Goal: Task Accomplishment & Management: Complete application form

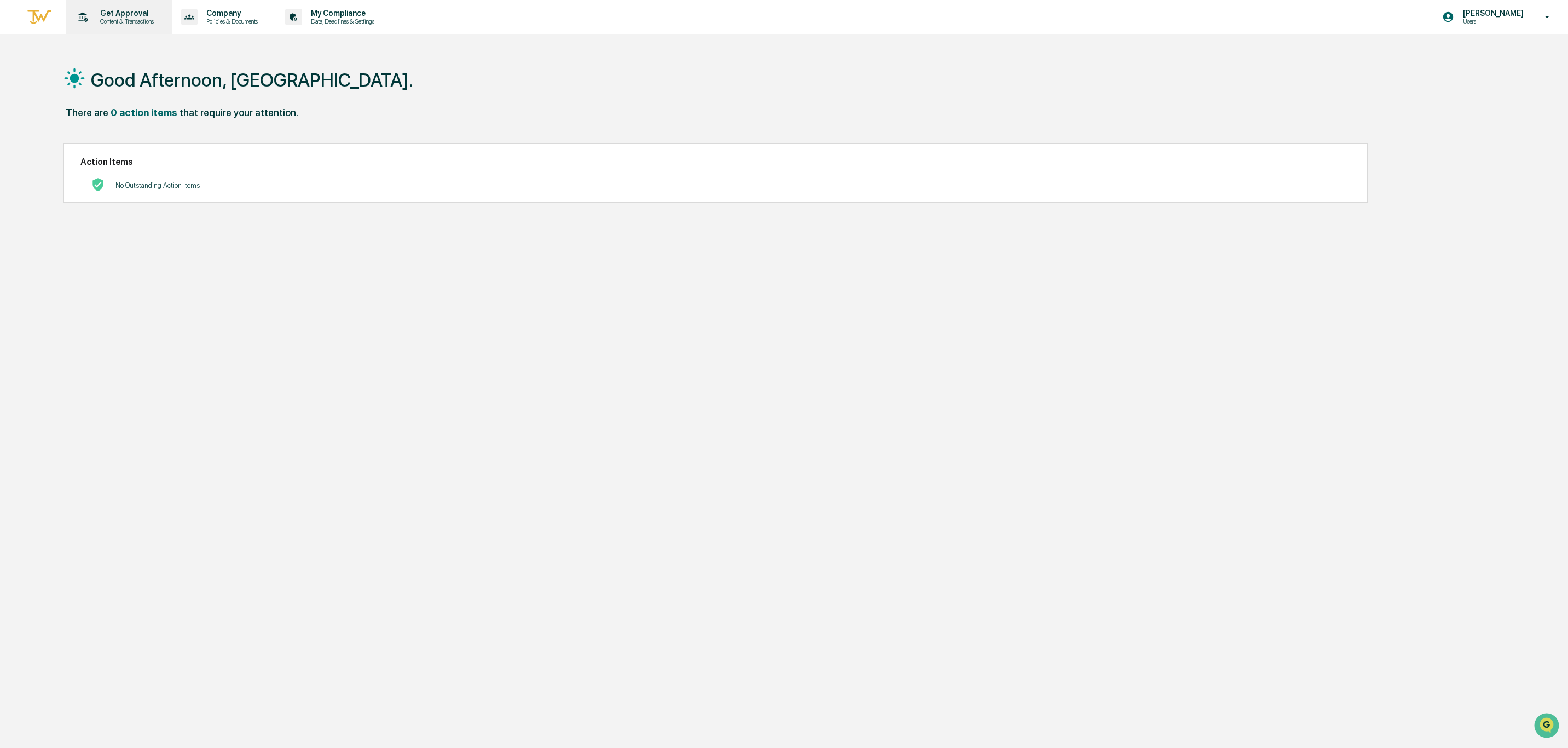
click at [135, 9] on p "Get Approval" at bounding box center [125, 13] width 68 height 9
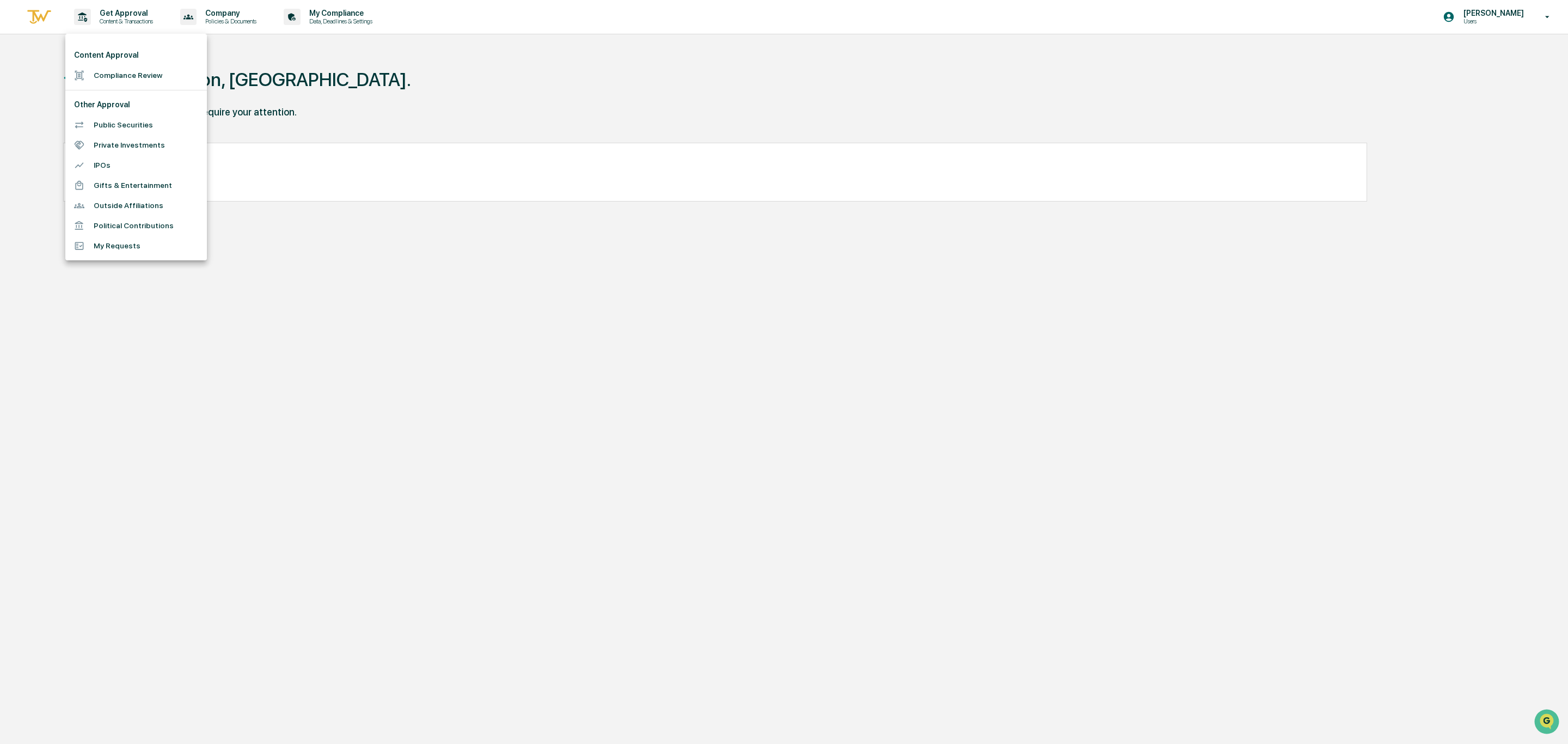
click at [129, 75] on li "Compliance Review" at bounding box center [136, 75] width 142 height 20
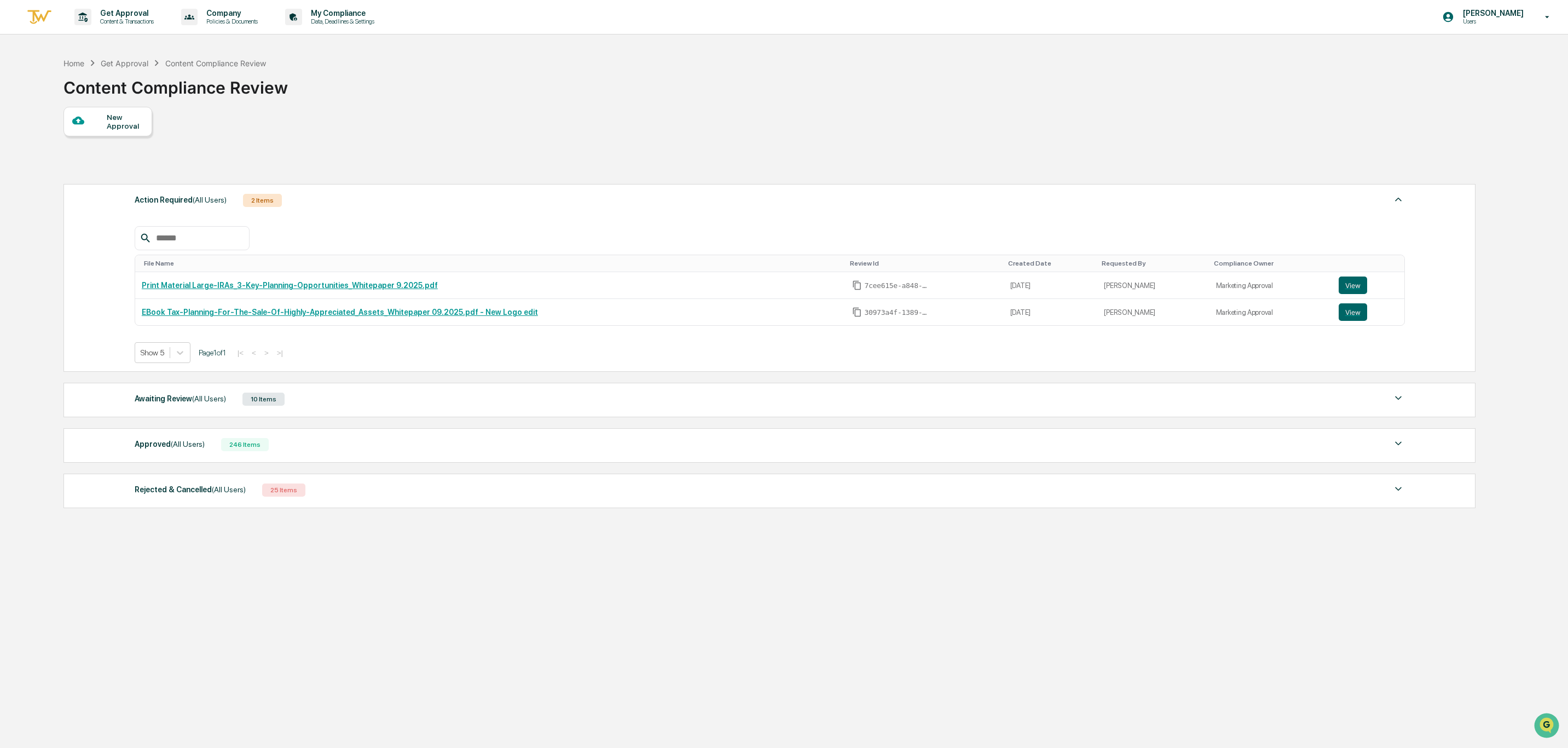
click at [110, 133] on div "New Approval" at bounding box center [108, 122] width 89 height 30
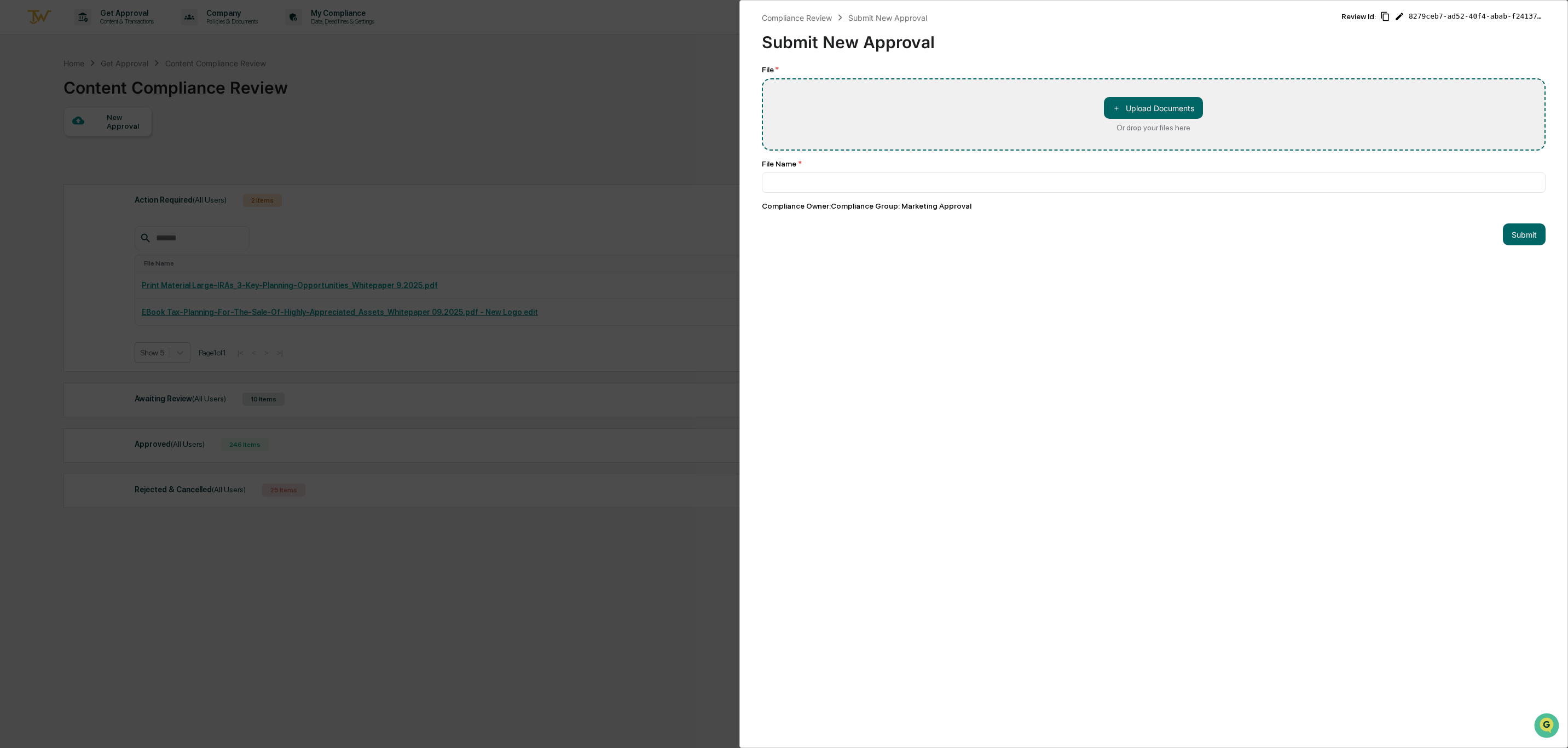
type input "**********"
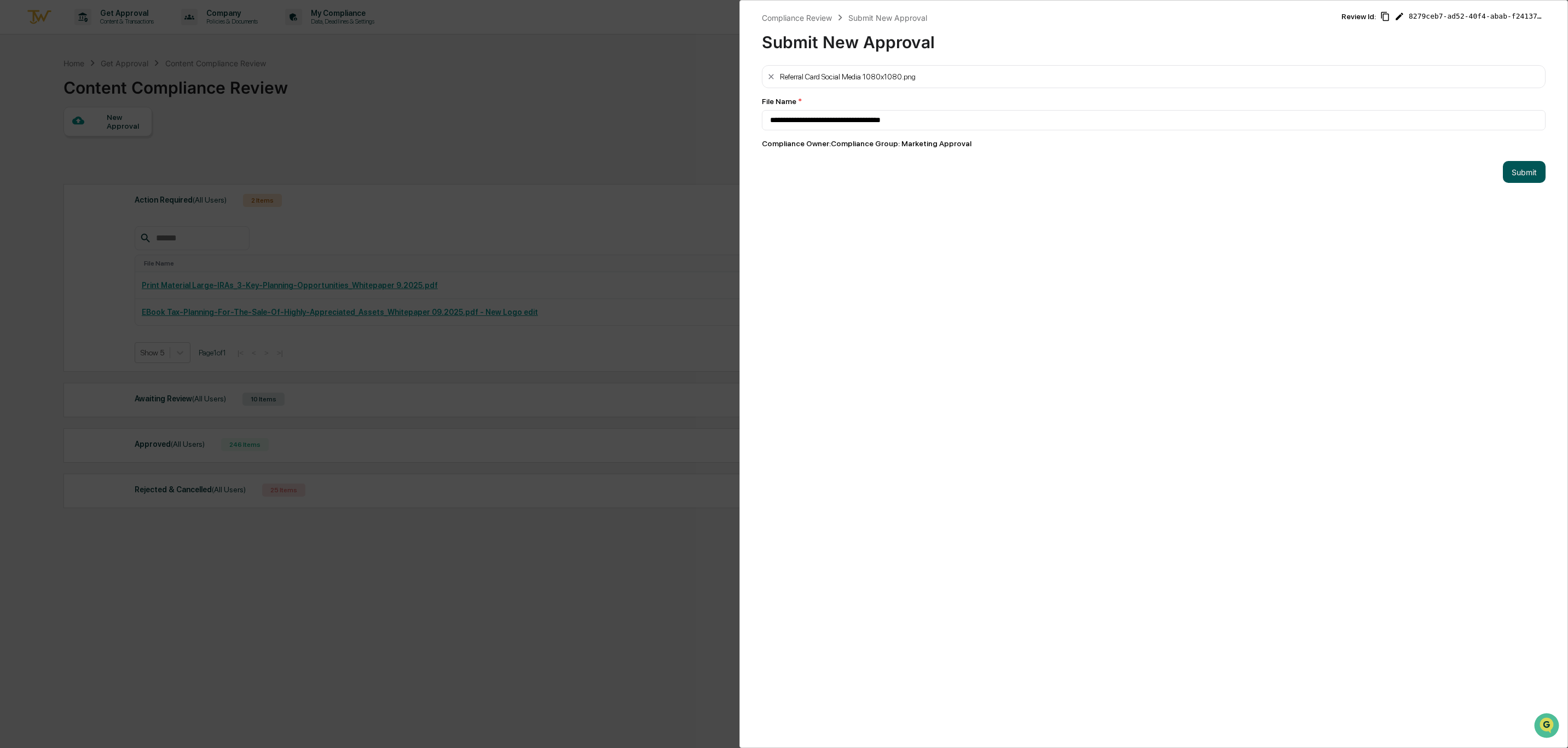
click at [1503, 173] on button "Submit" at bounding box center [1524, 172] width 43 height 22
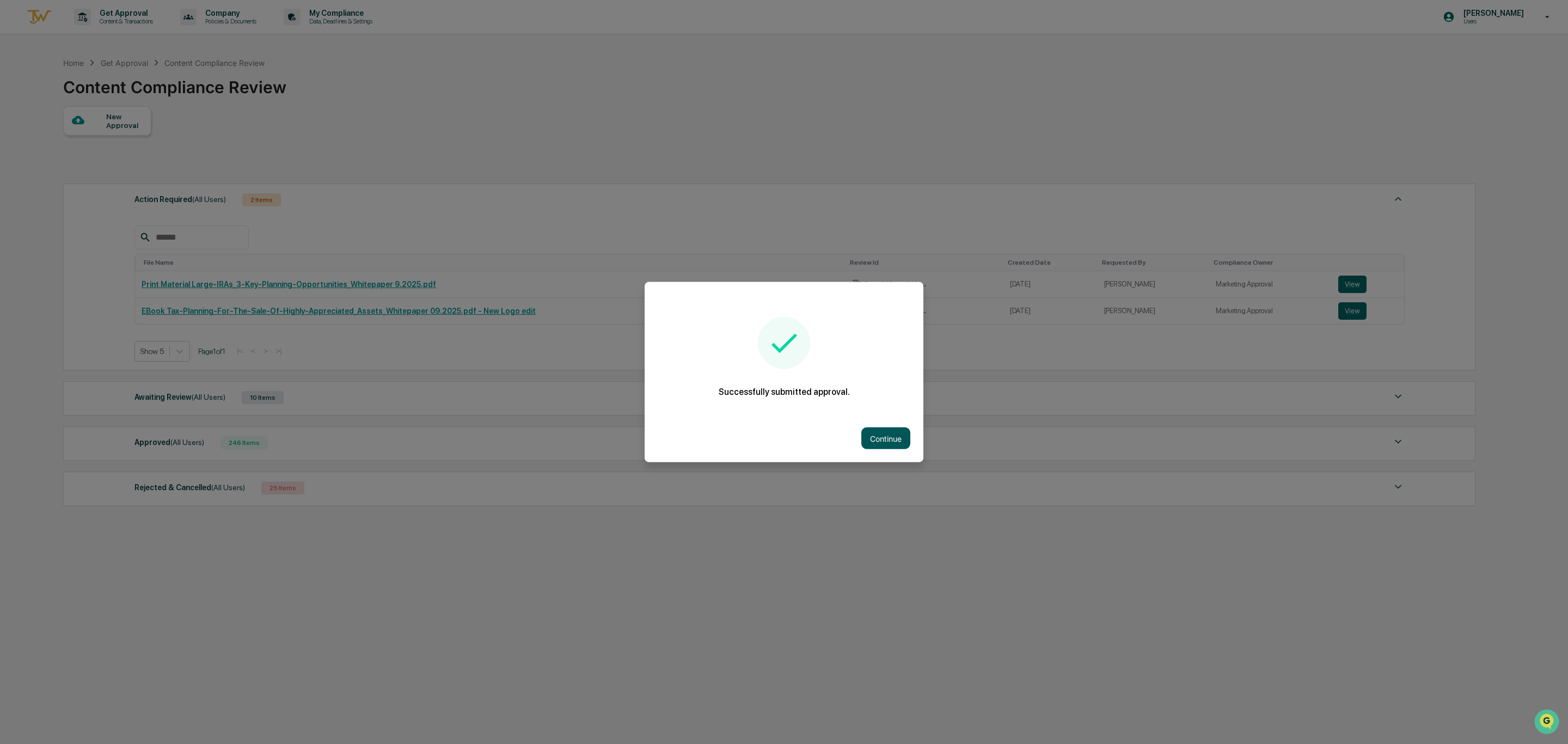
click at [895, 435] on button "Continue" at bounding box center [885, 438] width 49 height 21
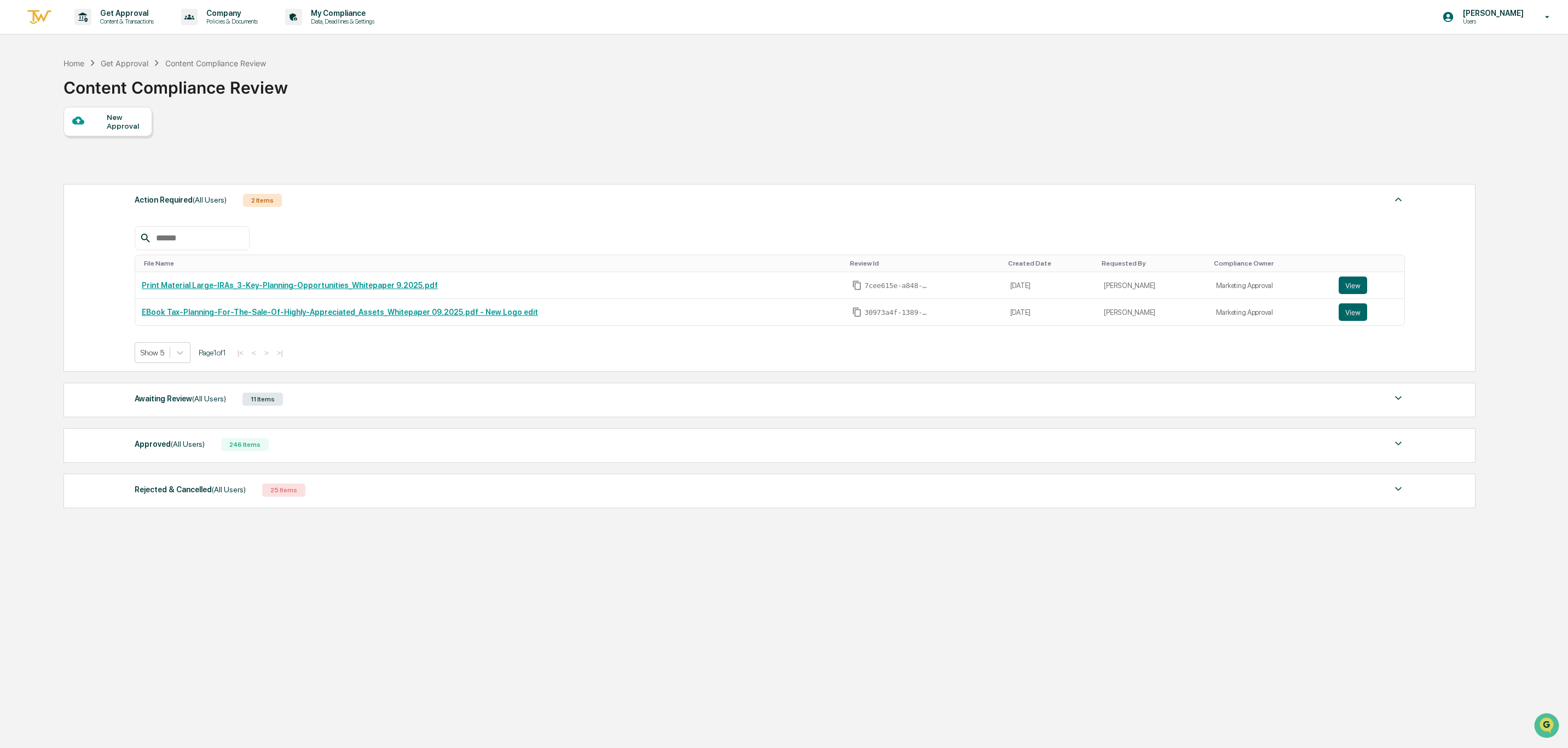
click at [176, 402] on div "Awaiting Review (All Users)" at bounding box center [180, 398] width 91 height 14
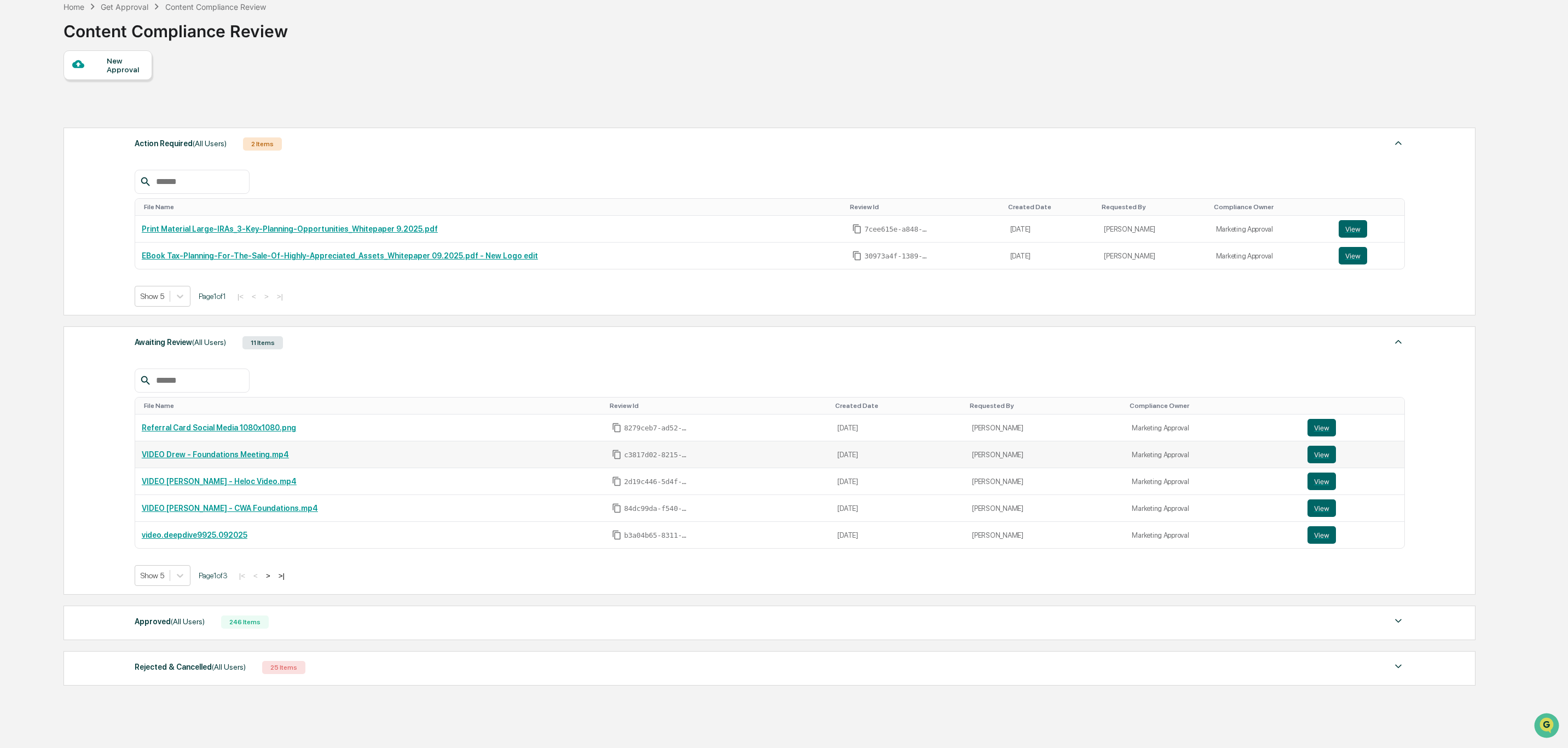
scroll to position [152, 0]
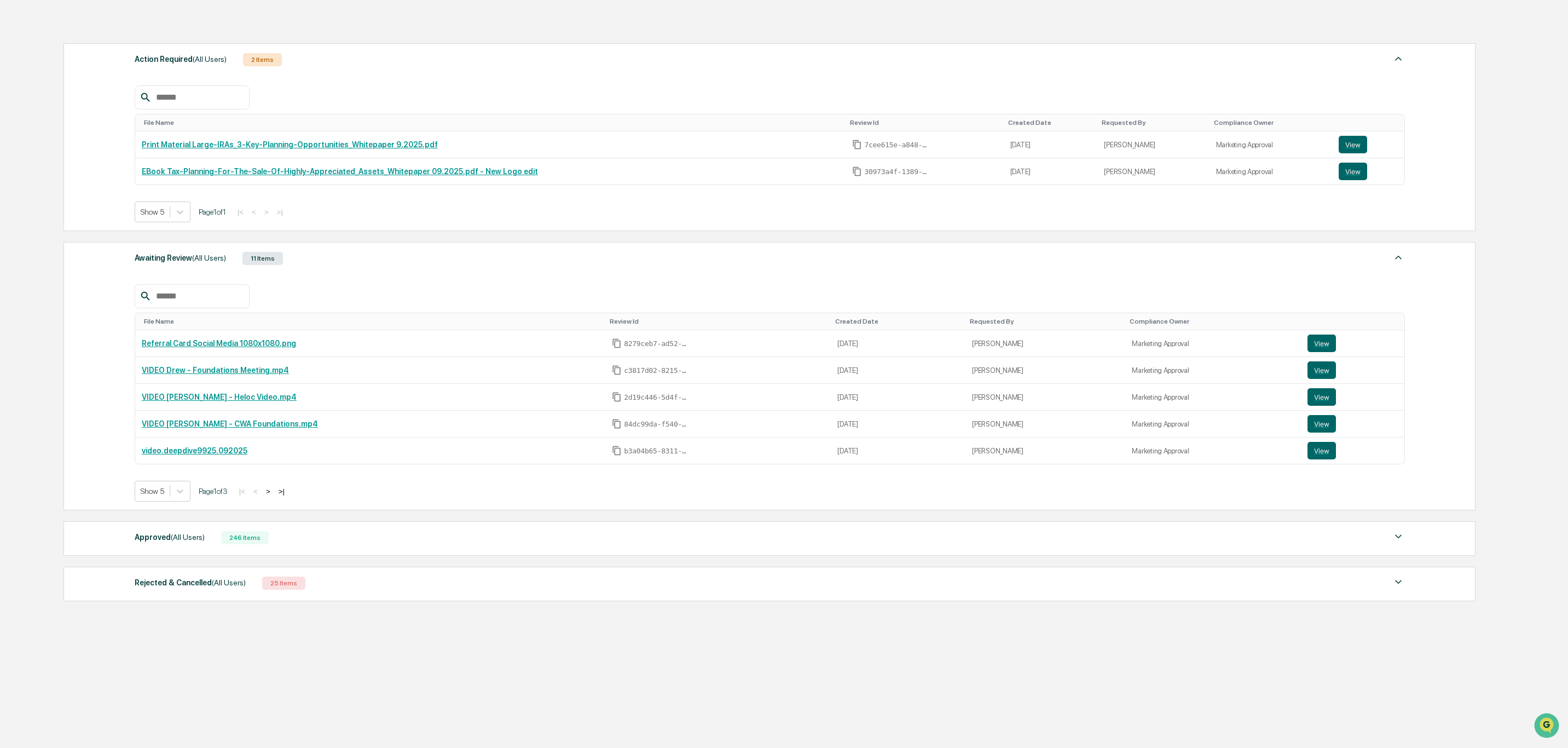
click at [273, 488] on button ">" at bounding box center [268, 491] width 11 height 9
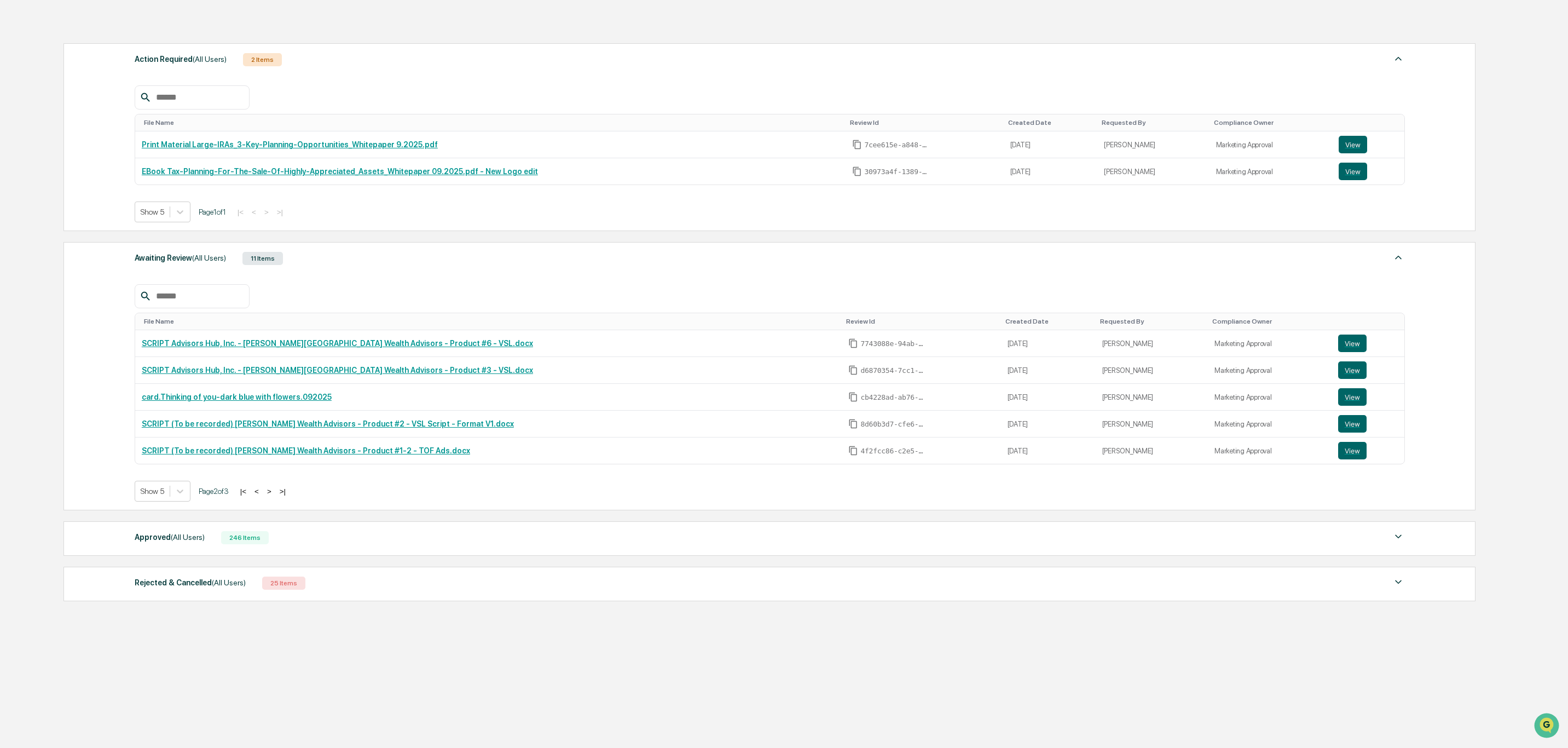
click at [273, 488] on button ">" at bounding box center [269, 491] width 11 height 9
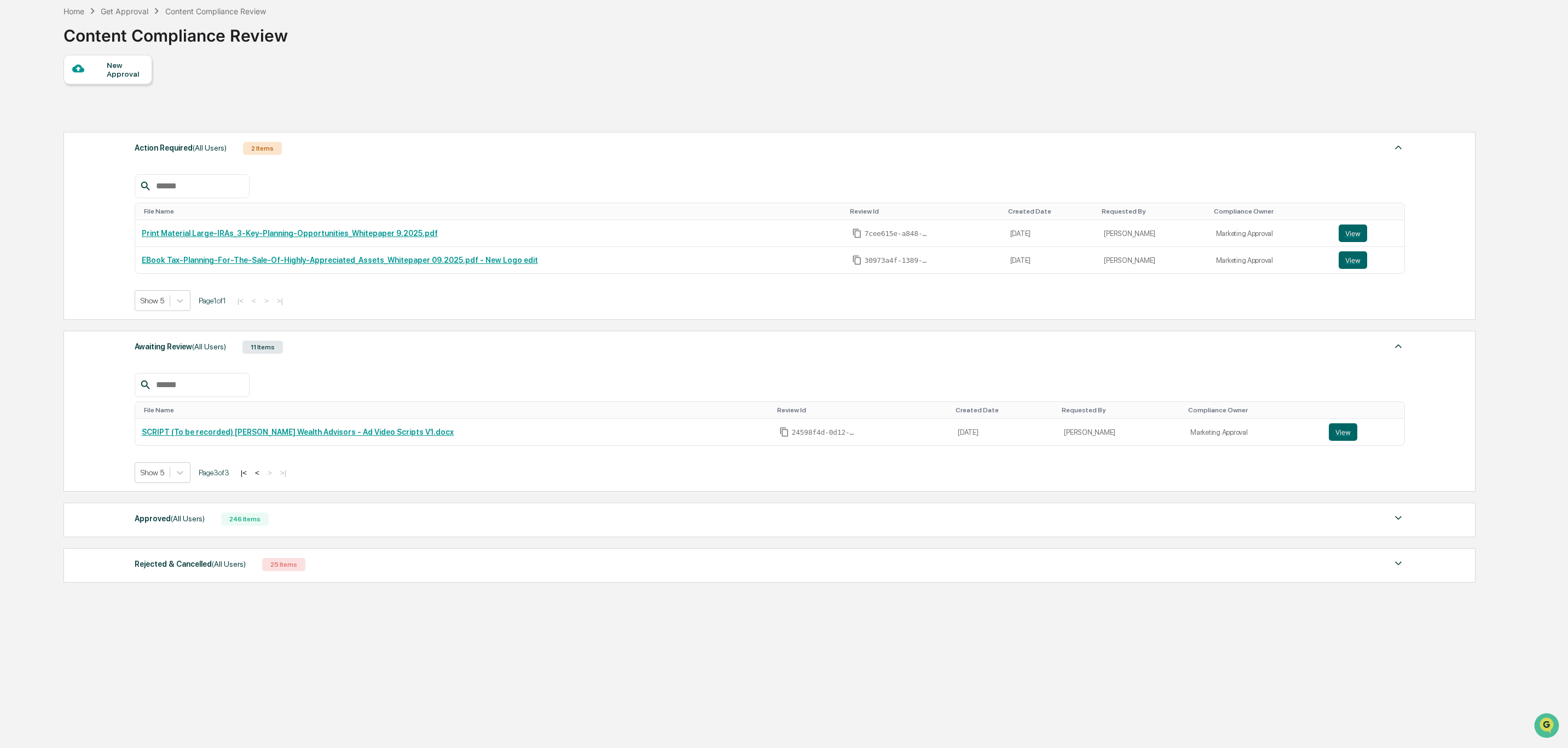
scroll to position [52, 0]
click at [667, 69] on div "New Approval" at bounding box center [769, 70] width 1411 height 30
